Goal: Navigation & Orientation: Find specific page/section

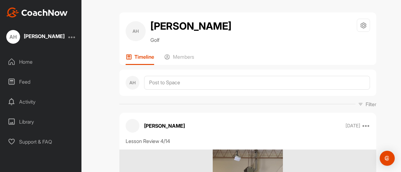
click at [25, 61] on div "Home" at bounding box center [40, 62] width 75 height 16
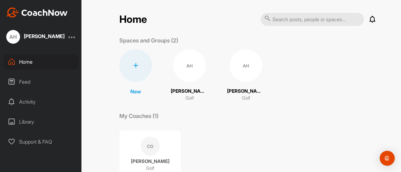
click at [187, 69] on div "AH" at bounding box center [189, 65] width 33 height 33
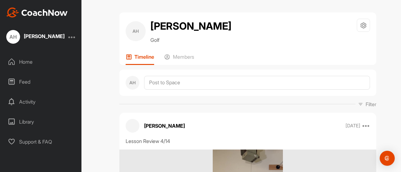
click at [21, 60] on div "Home" at bounding box center [40, 62] width 75 height 16
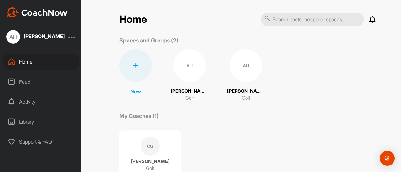
click at [235, 65] on div "AH" at bounding box center [245, 65] width 33 height 33
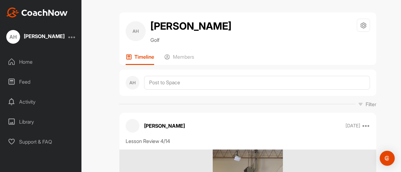
click at [21, 60] on div "Home" at bounding box center [40, 62] width 75 height 16
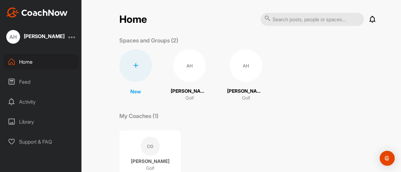
click at [151, 147] on div "CG" at bounding box center [150, 146] width 19 height 19
